Goal: Task Accomplishment & Management: Use online tool/utility

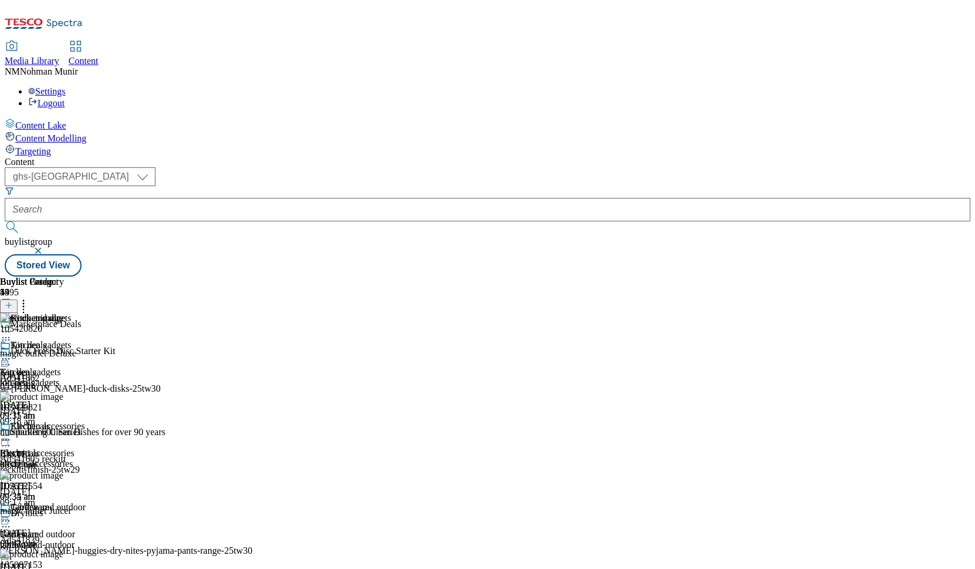
click at [9, 157] on div "Content Lake Content Modelling Targeting" at bounding box center [488, 137] width 966 height 39
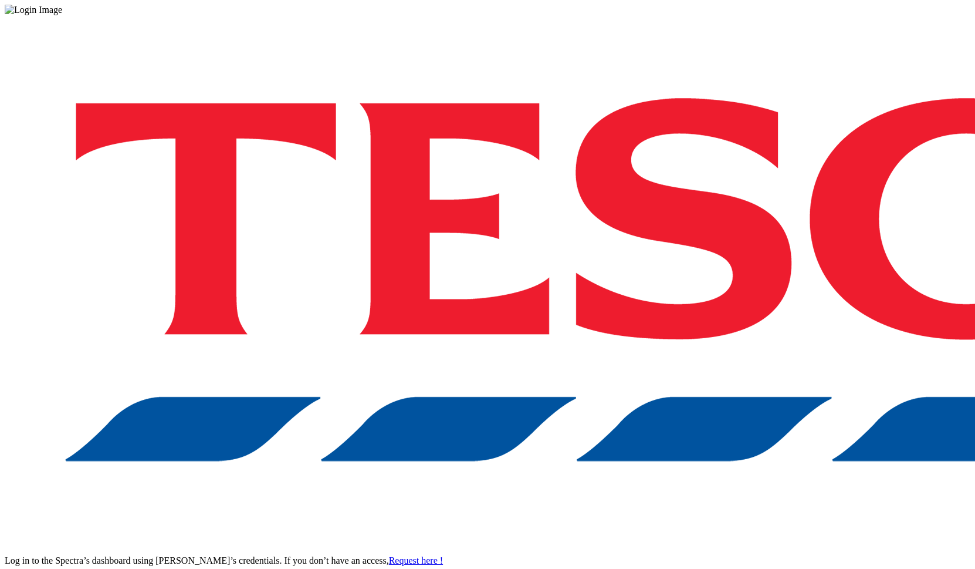
click at [602, 497] on div "Log in to the Spectra’s dashboard using [PERSON_NAME]’s credentials. If you don…" at bounding box center [488, 306] width 966 height 583
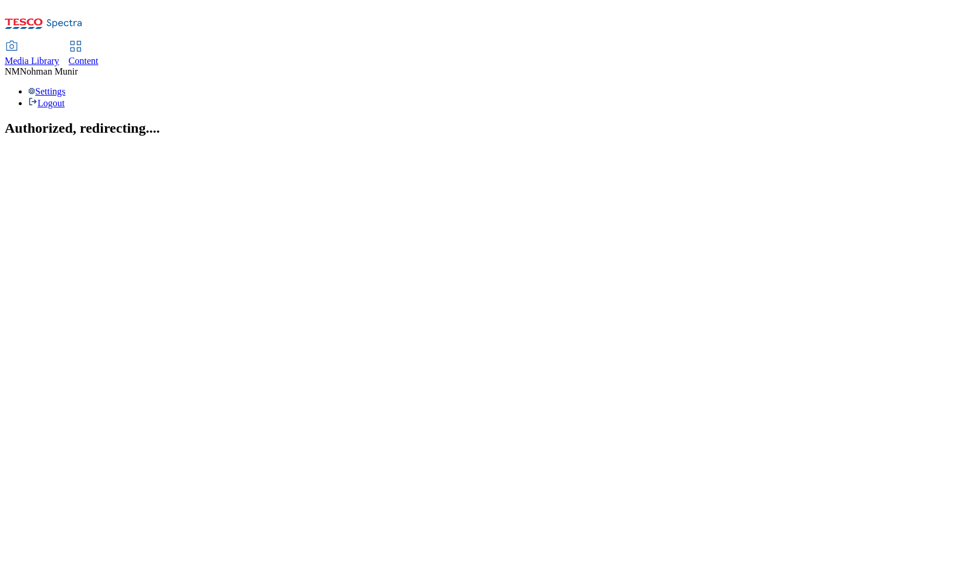
click at [99, 56] on span "Content" at bounding box center [84, 61] width 30 height 10
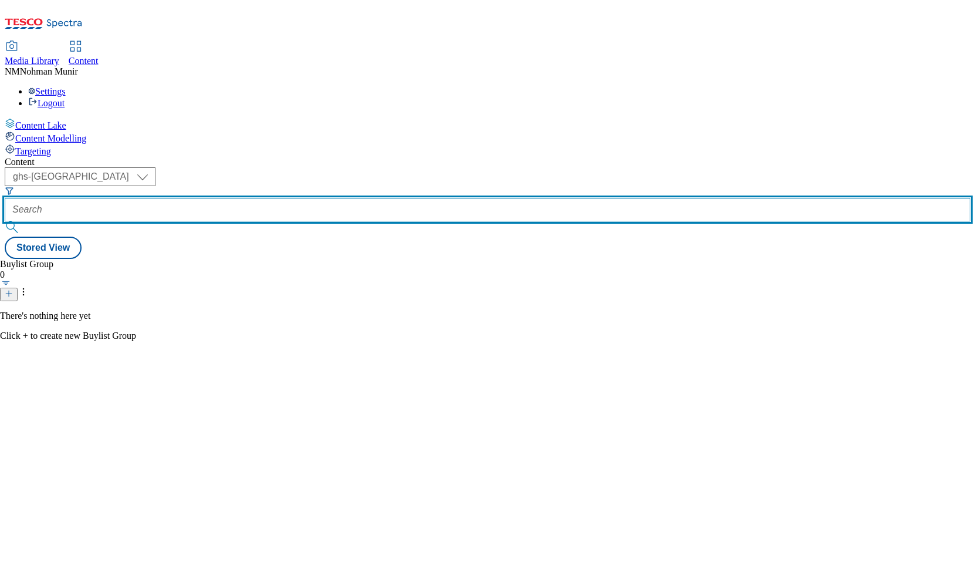
click at [318, 198] on input "text" at bounding box center [488, 209] width 966 height 23
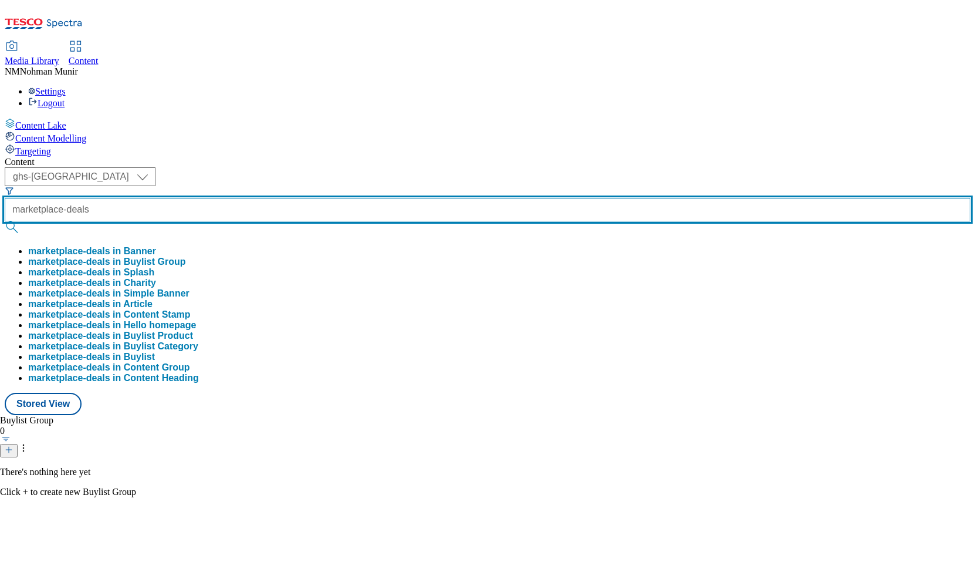
type input "marketplace-deals"
click at [5, 221] on button "submit" at bounding box center [13, 227] width 16 height 12
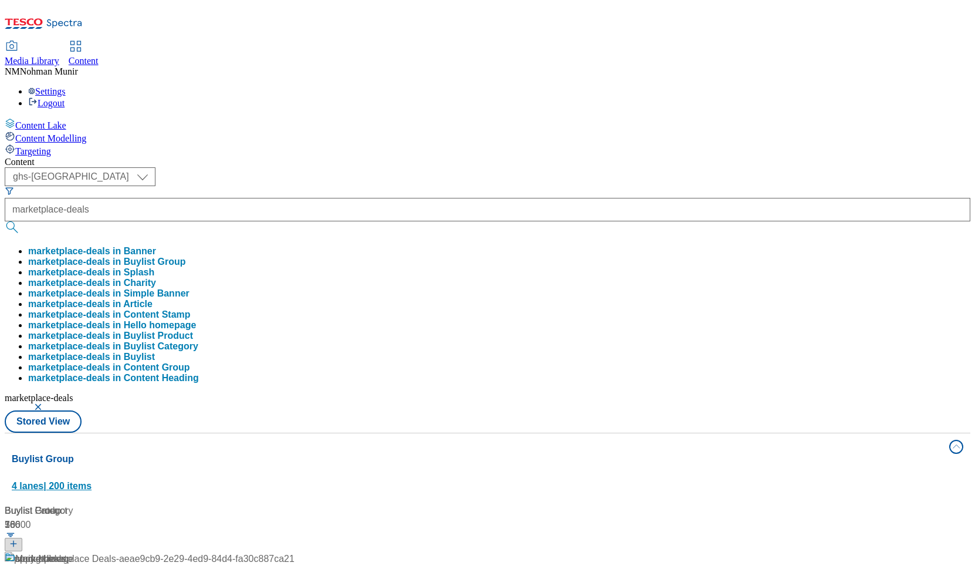
click at [520, 433] on button "Buylist Group 4 lanes | 200 items" at bounding box center [488, 466] width 966 height 66
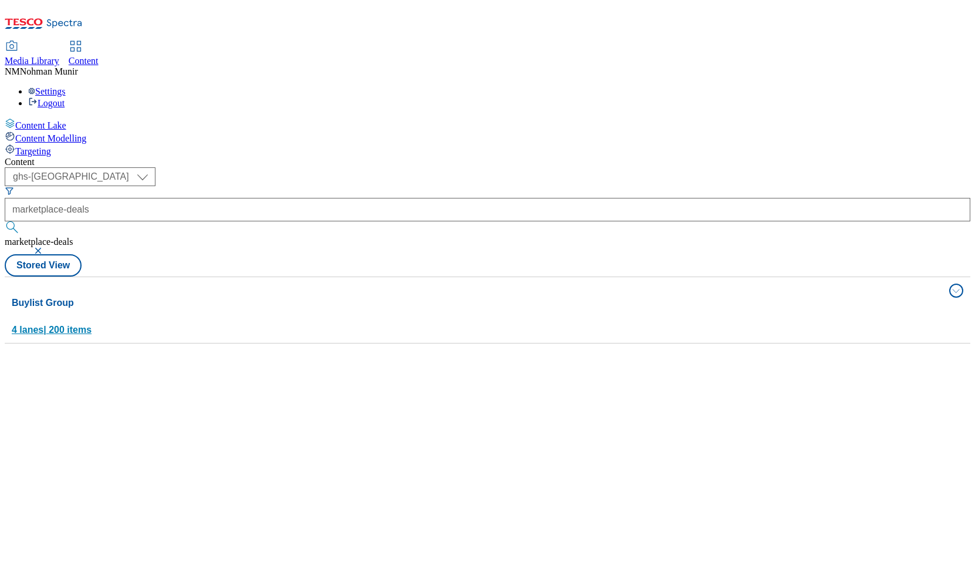
click at [520, 277] on button "Buylist Group 4 lanes | 200 items" at bounding box center [488, 310] width 966 height 66
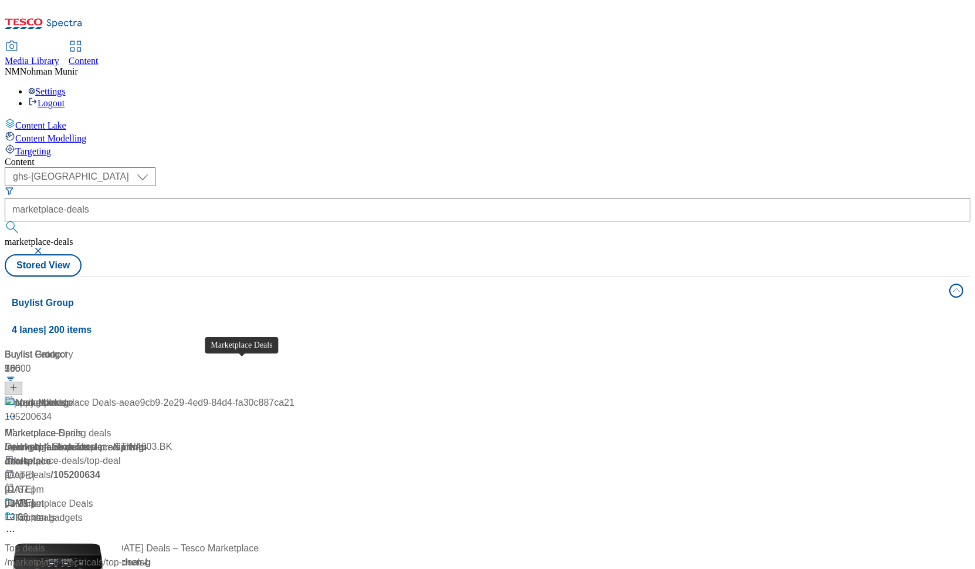
click at [83, 527] on div "Marketplace Deals" at bounding box center [44, 534] width 78 height 14
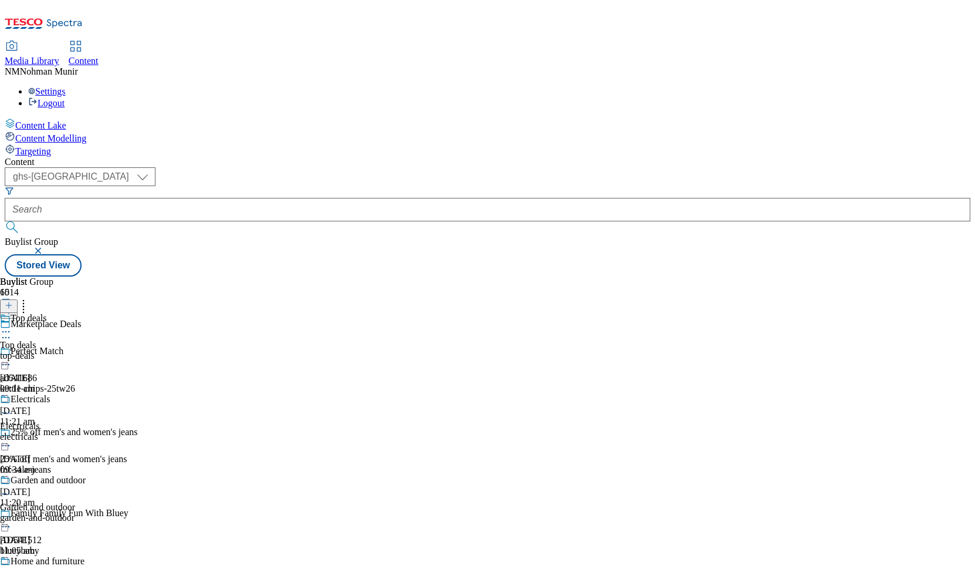
scroll to position [126, 0]
click at [92, 475] on div "Garden and outdoor Garden and outdoor garden-and-outdoor 19 Aug 2025 11:05 am" at bounding box center [46, 515] width 92 height 81
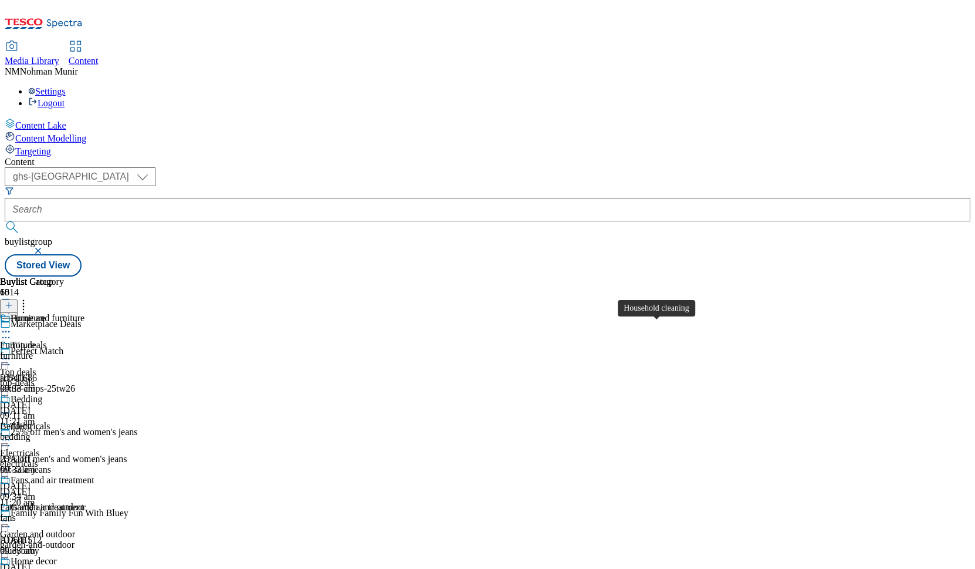
scroll to position [357, 0]
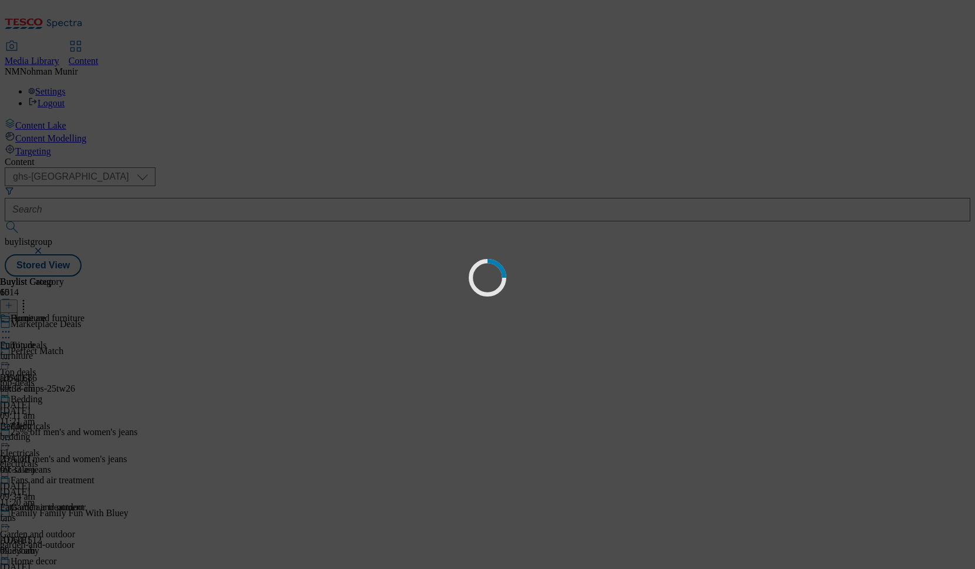
scroll to position [0, 0]
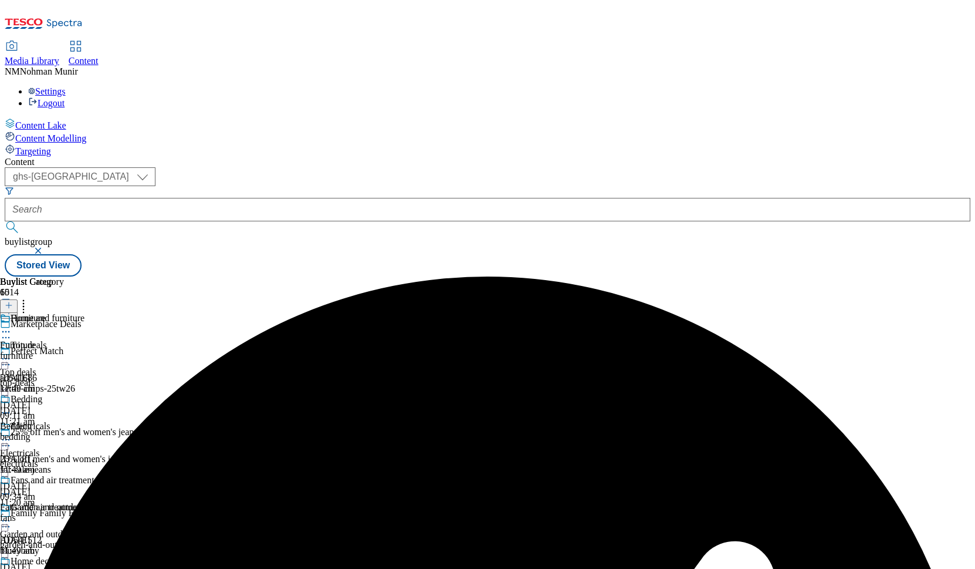
click at [12, 434] on icon at bounding box center [6, 440] width 12 height 12
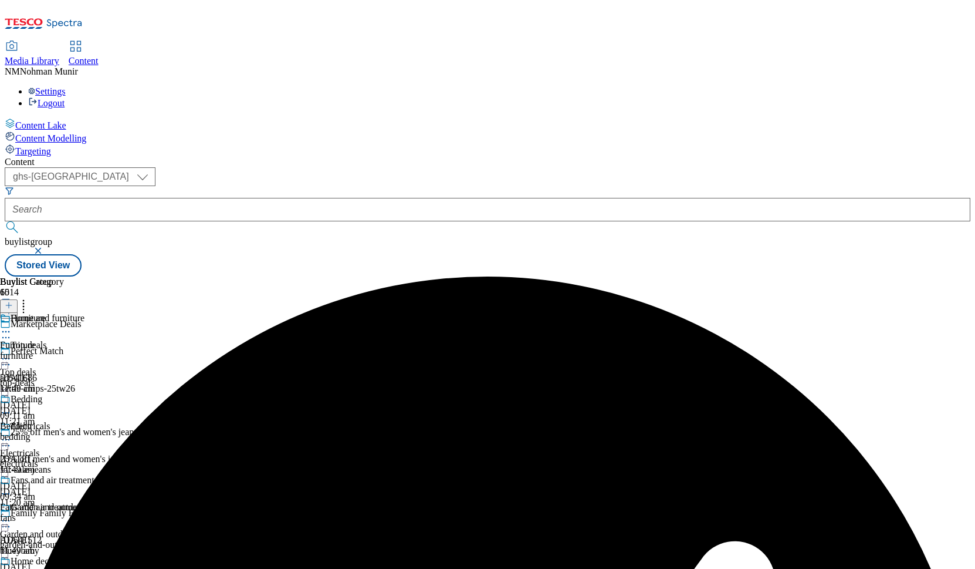
scroll to position [357, 0]
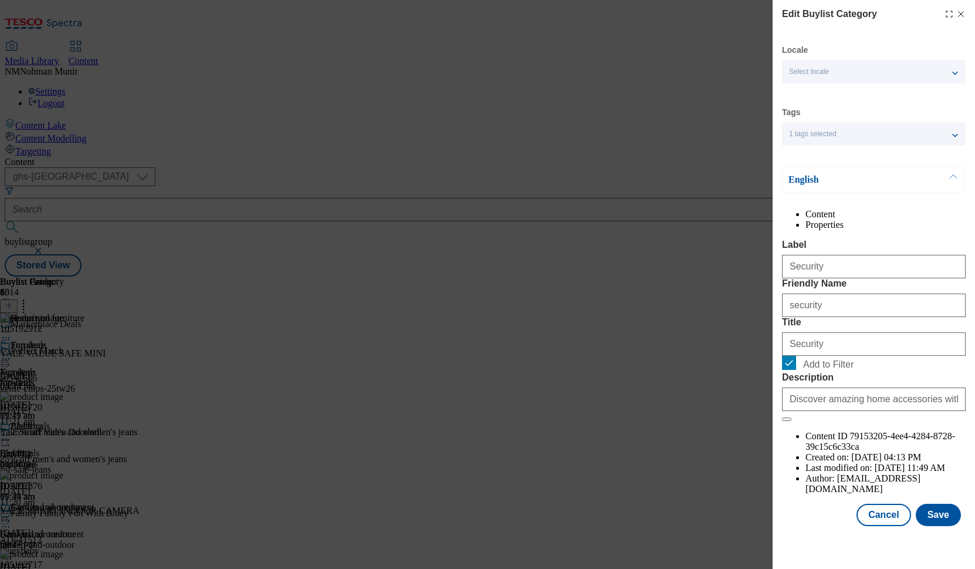
scroll to position [22, 0]
click at [797, 372] on label "Add to Filter" at bounding box center [874, 364] width 184 height 16
click at [796, 370] on input "Add to Filter" at bounding box center [789, 363] width 14 height 14
checkbox input "false"
click at [937, 525] on button "Save" at bounding box center [938, 514] width 45 height 22
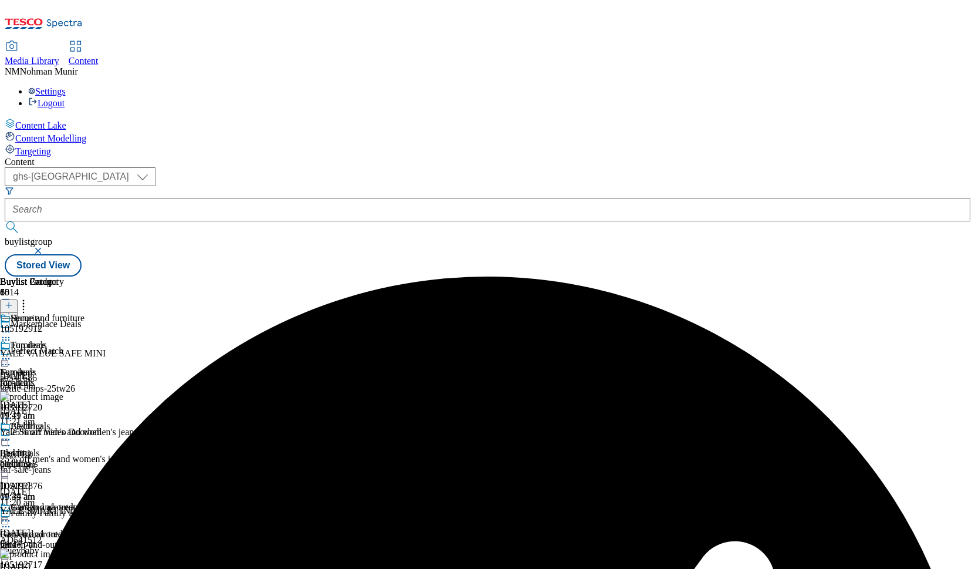
click at [92, 313] on div "Home and furniture" at bounding box center [46, 326] width 92 height 27
click at [12, 326] on icon at bounding box center [6, 332] width 12 height 12
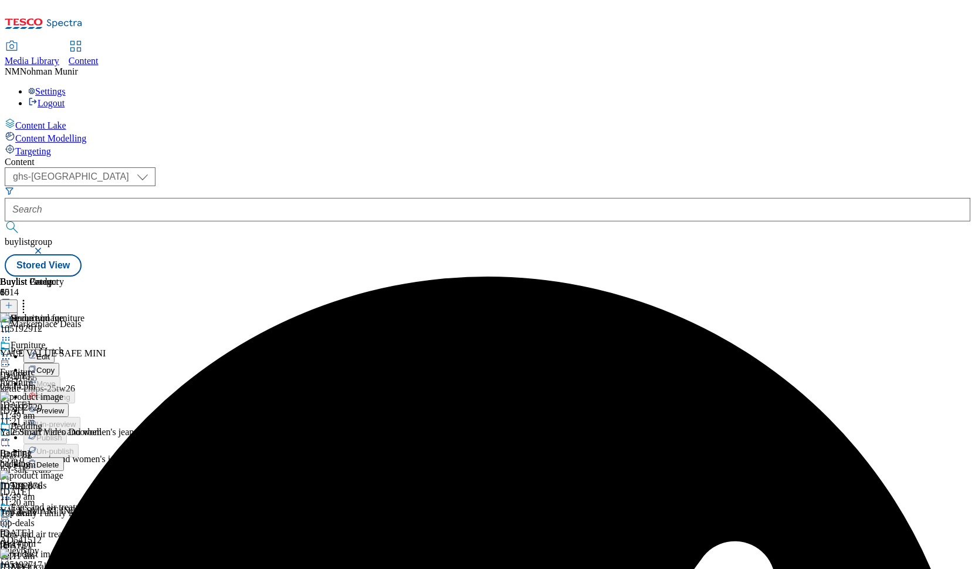
click at [69, 403] on button "Preview" at bounding box center [45, 409] width 45 height 13
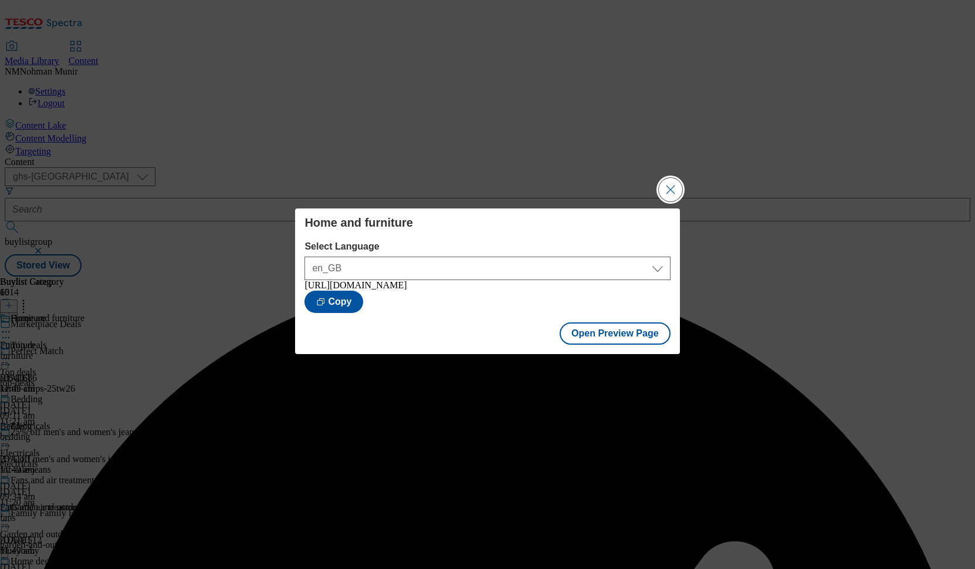
click at [676, 184] on button "Close Modal" at bounding box center [670, 189] width 23 height 23
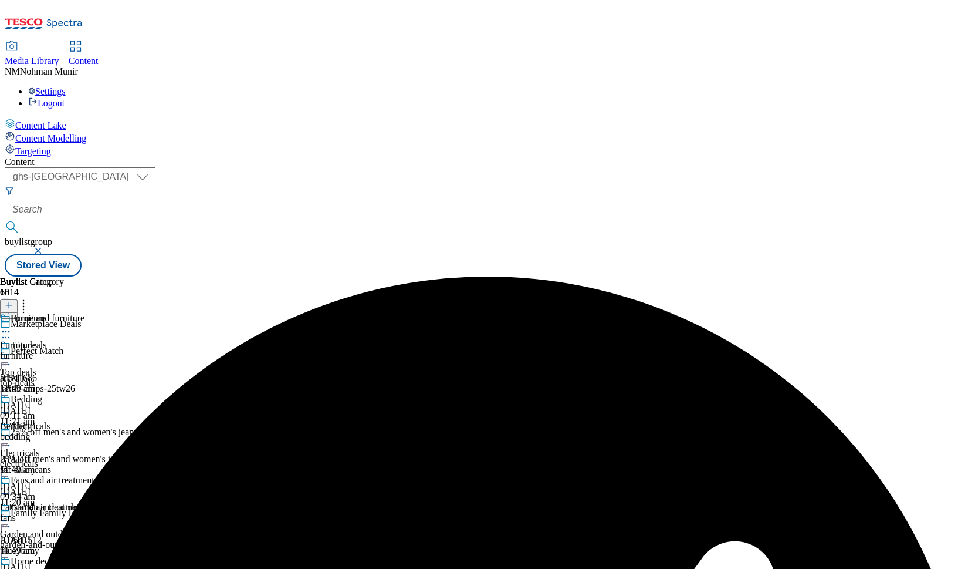
click at [12, 326] on icon at bounding box center [6, 332] width 12 height 12
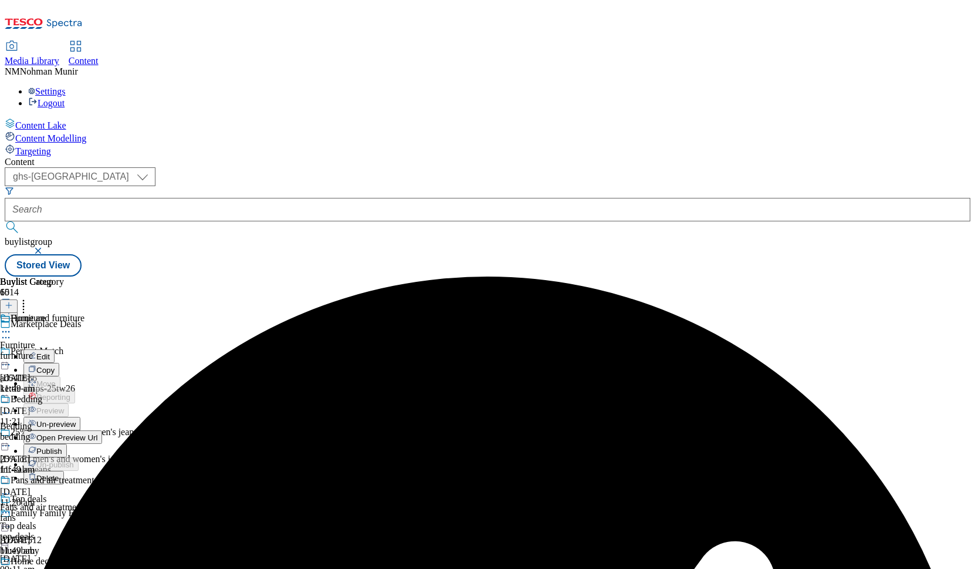
click at [67, 444] on button "Publish" at bounding box center [44, 450] width 43 height 13
